Goal: Find specific page/section: Find specific page/section

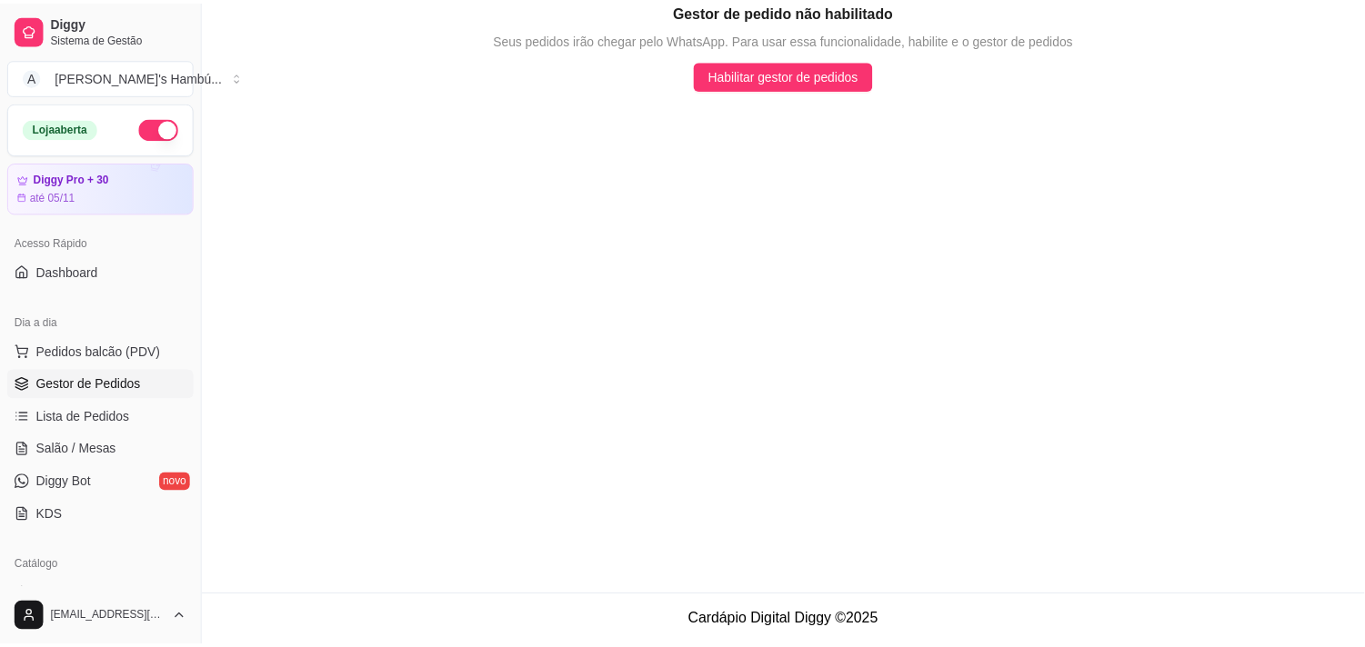
scroll to position [174, 0]
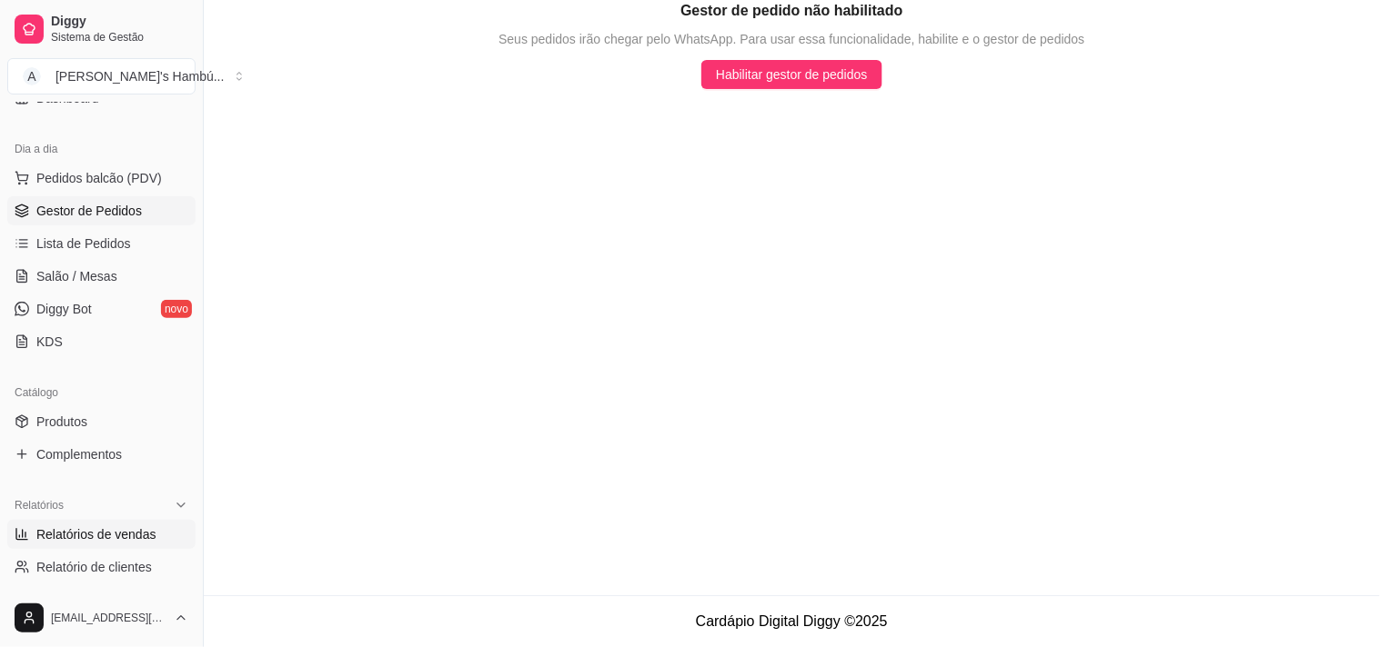
click at [86, 541] on span "Relatórios de vendas" at bounding box center [96, 535] width 120 height 18
select select "ALL"
select select "0"
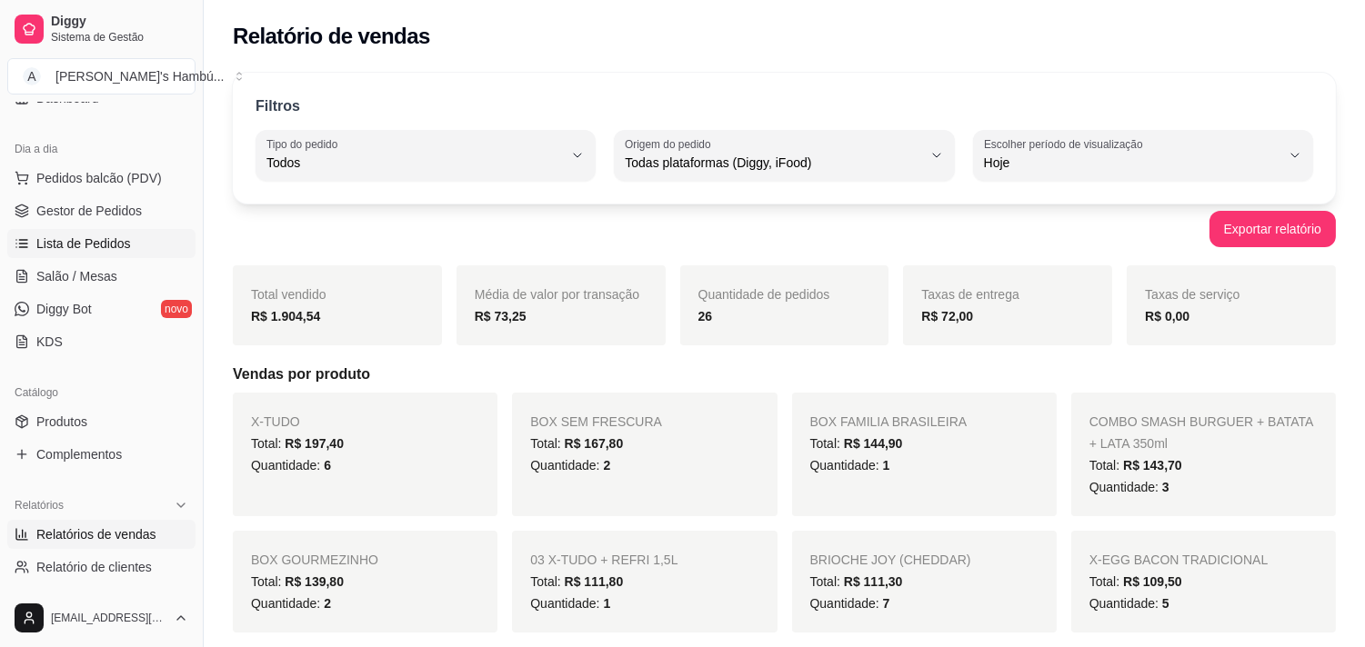
click at [78, 241] on span "Lista de Pedidos" at bounding box center [83, 244] width 95 height 18
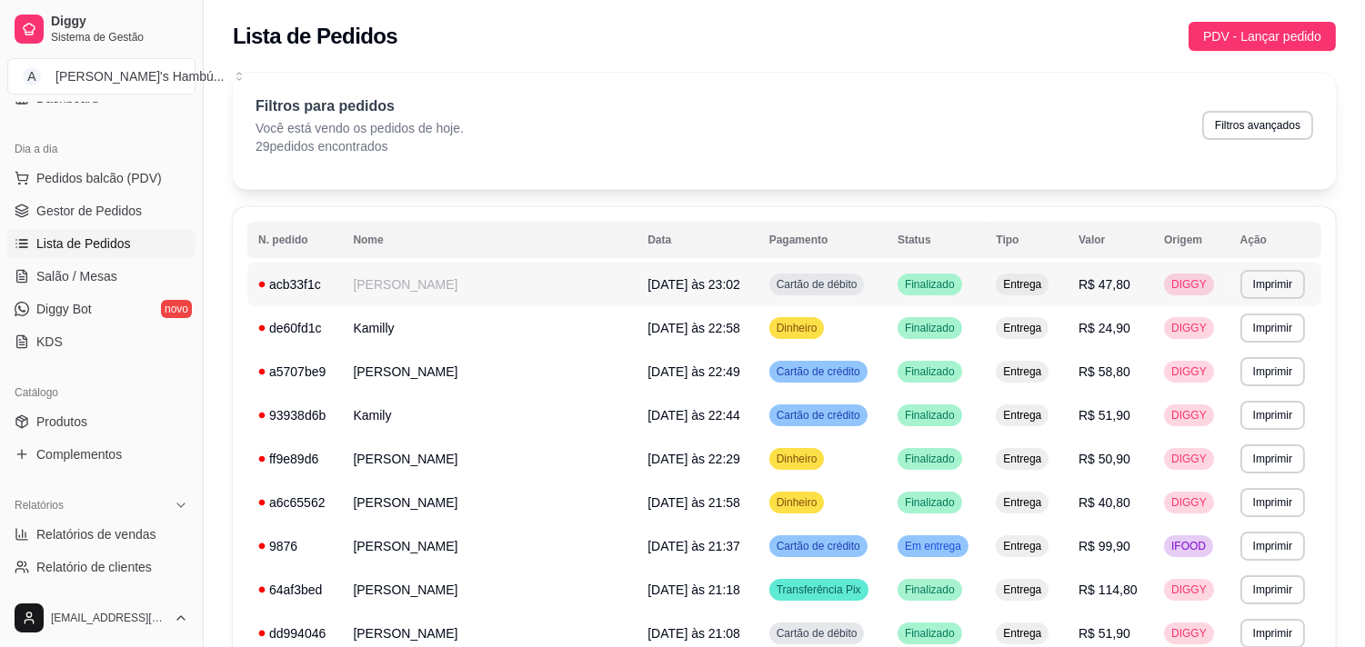
click at [801, 284] on td "Cartão de débito" at bounding box center [822, 285] width 128 height 44
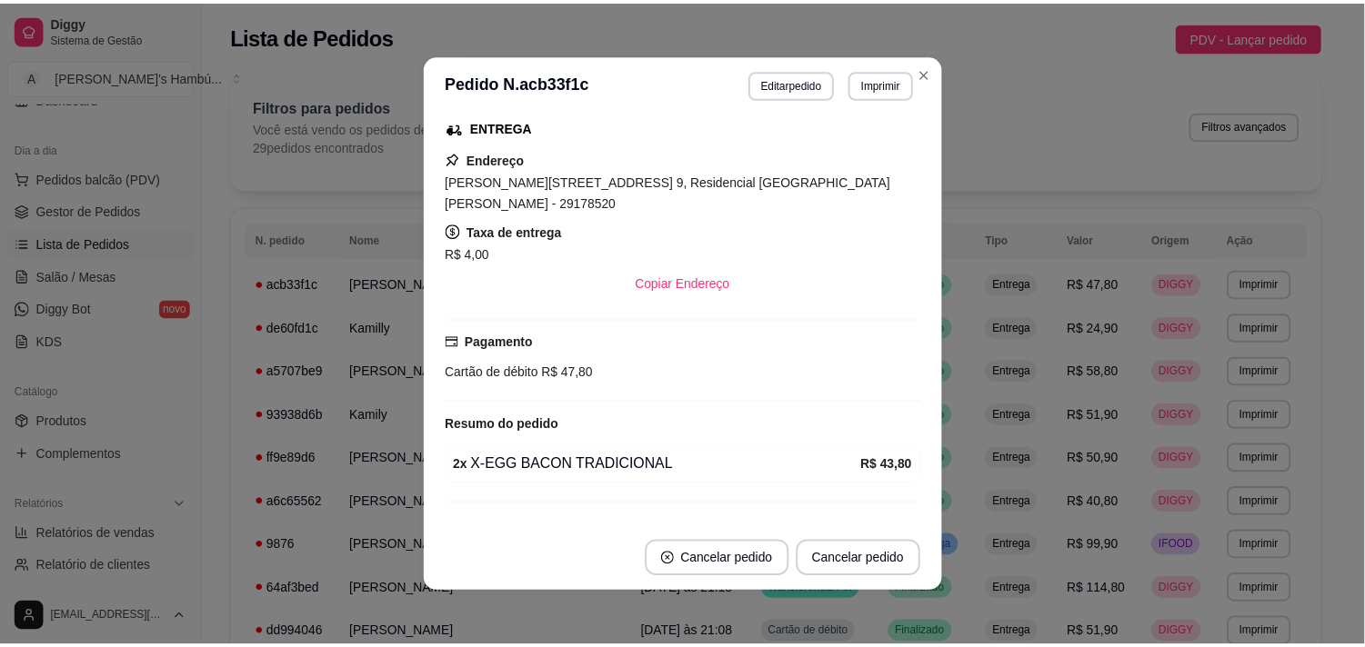
scroll to position [337, 0]
